Goal: Task Accomplishment & Management: Manage account settings

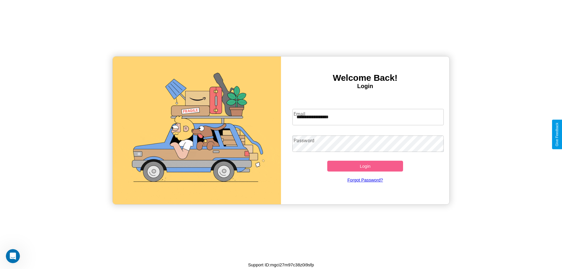
type input "**********"
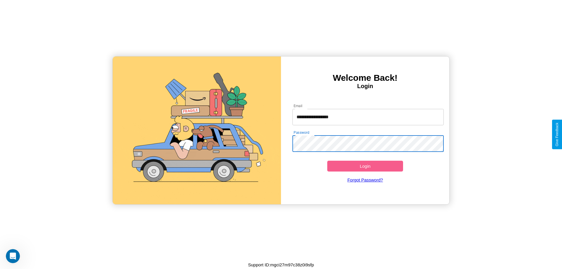
click at [365, 166] on button "Login" at bounding box center [365, 166] width 76 height 11
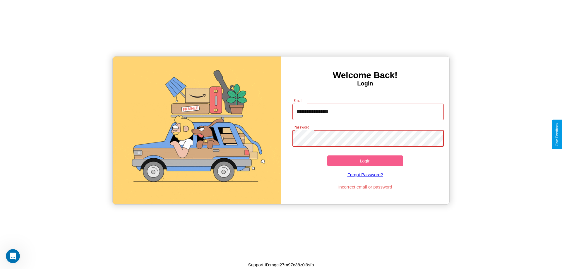
click at [365, 161] on button "Login" at bounding box center [365, 160] width 76 height 11
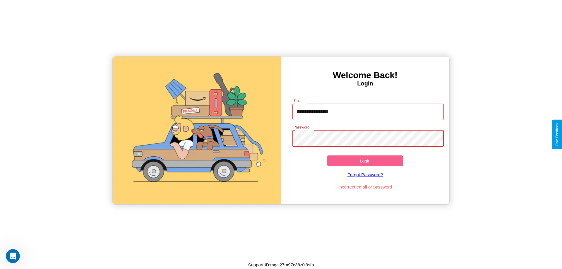
click at [365, 161] on button "Login" at bounding box center [365, 160] width 76 height 11
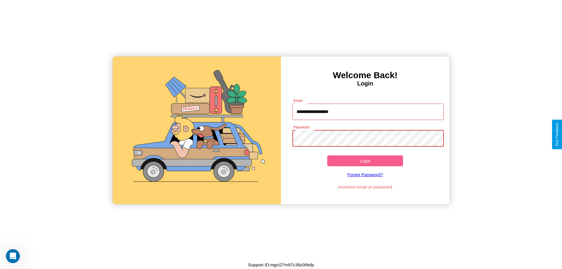
click at [365, 161] on button "Login" at bounding box center [365, 160] width 76 height 11
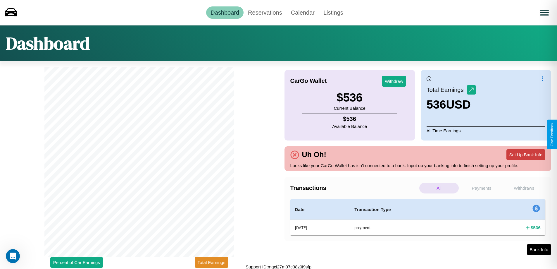
click at [526, 154] on button "Set Up Bank Info" at bounding box center [526, 154] width 39 height 11
